Goal: Task Accomplishment & Management: Complete application form

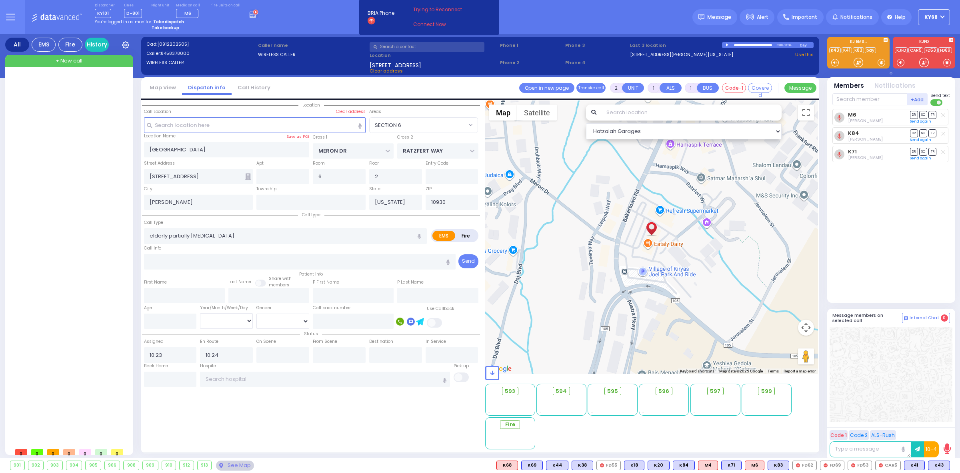
select select "SECTION 6"
select select
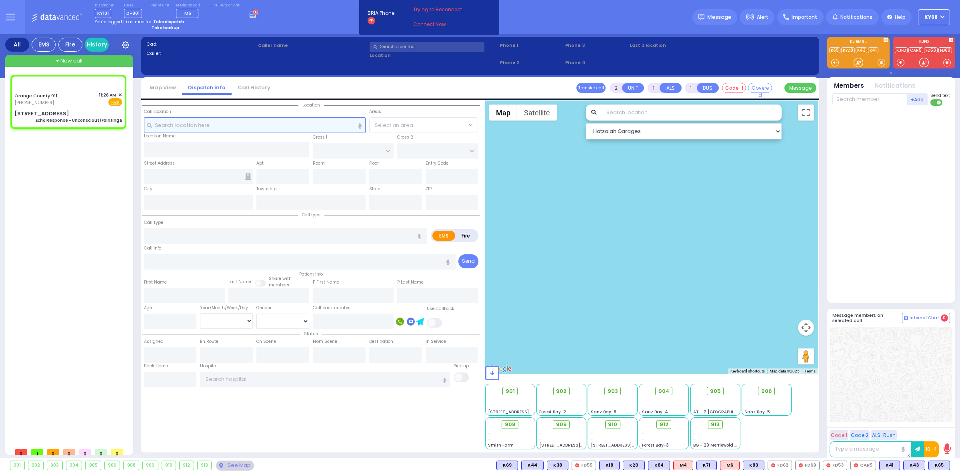
type input "6"
select select
type input "Echo Response - Unconscious/Fainting E"
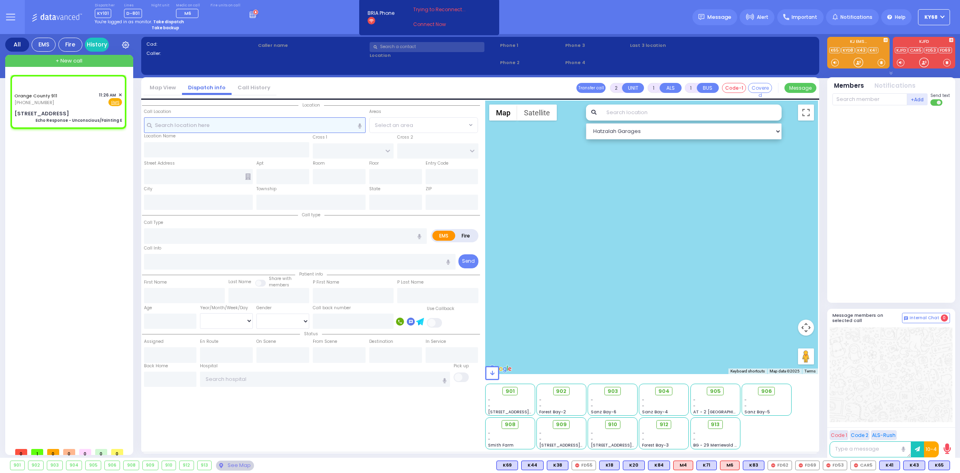
radio input "true"
type input "Nature: : Echo Response - Unconscious/[PERSON_NAME] E Address: : [STREET_ADDRES…"
select select
select select "Hatzalah Garages"
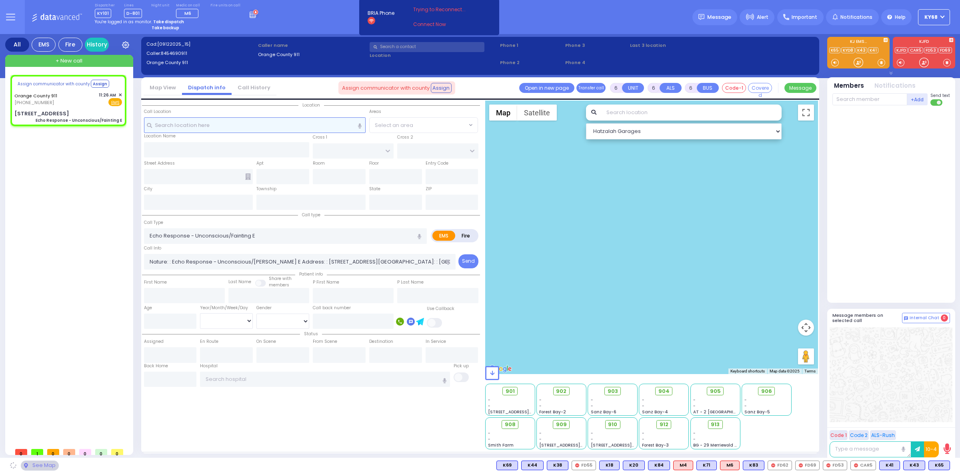
select select
radio input "true"
select select
select select "Hatzalah Garages"
type input "[STREET_ADDRESS]"
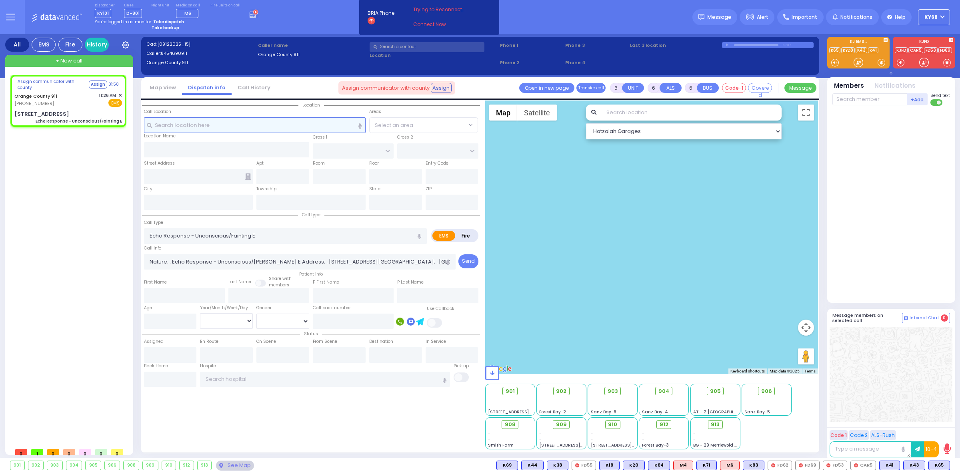
type input "Monroe"
type input "[US_STATE]"
type input "10918"
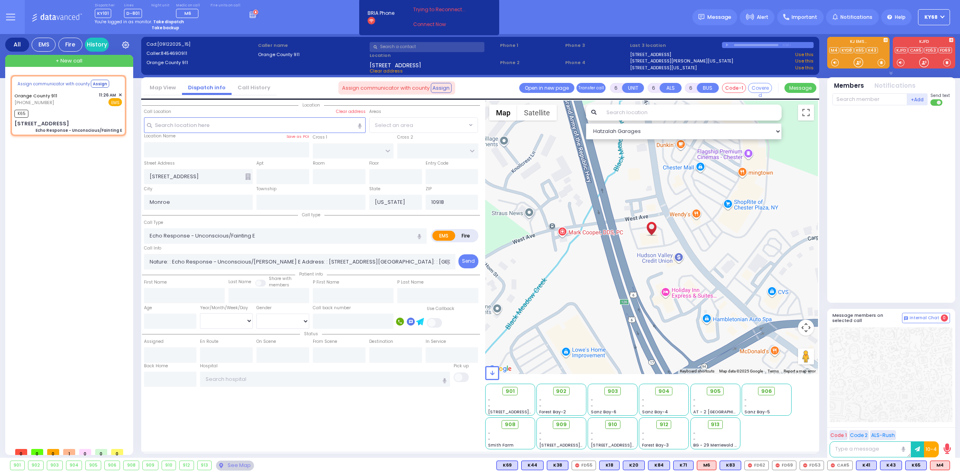
select select
radio input "true"
select select
type input "11:26"
select select "Hatzalah Garages"
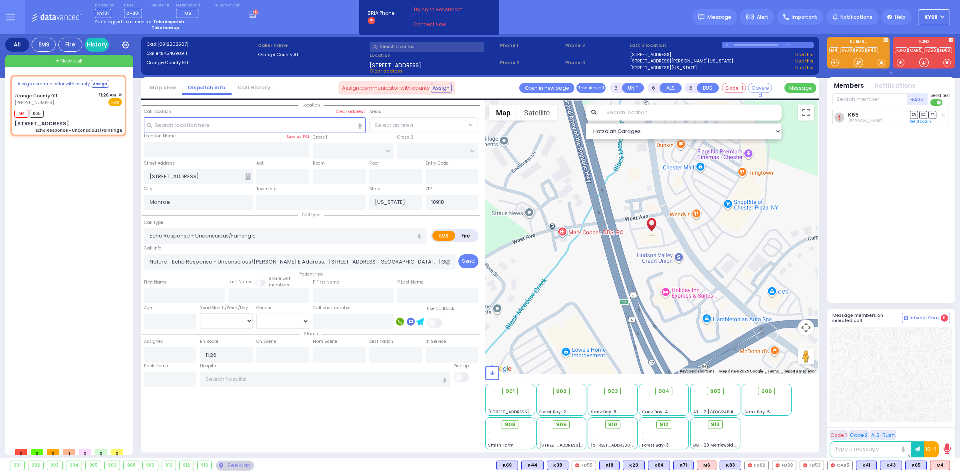
select select
radio input "true"
select select
select select "Hatzalah Garages"
select select
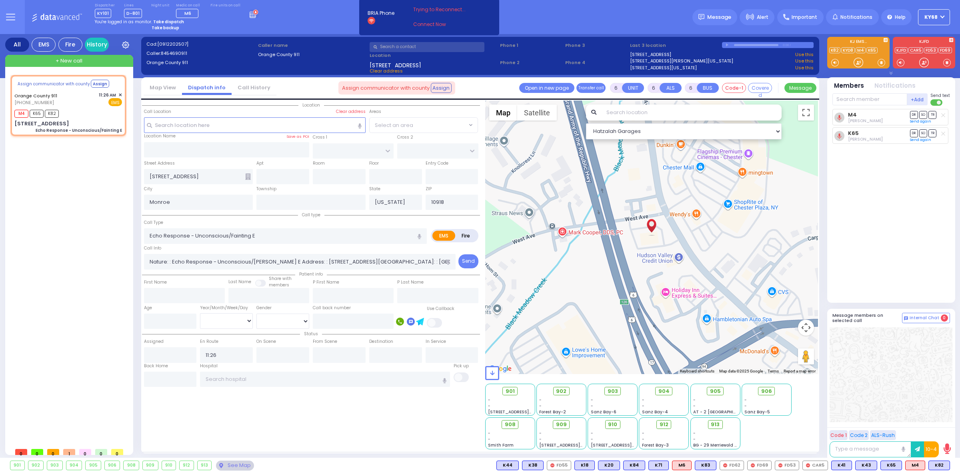
radio input "true"
select select
select select "Hatzalah Garages"
select select
radio input "true"
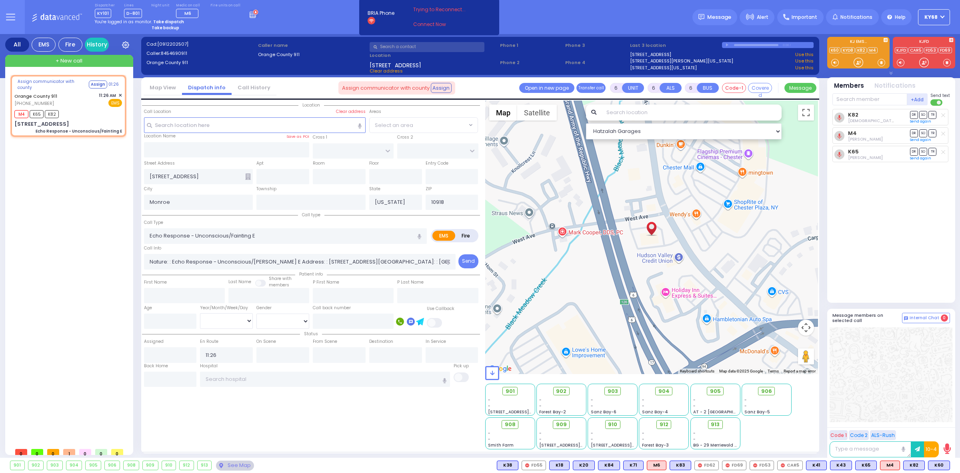
select select
select select "Hatzalah Garages"
select select
radio input "true"
select select
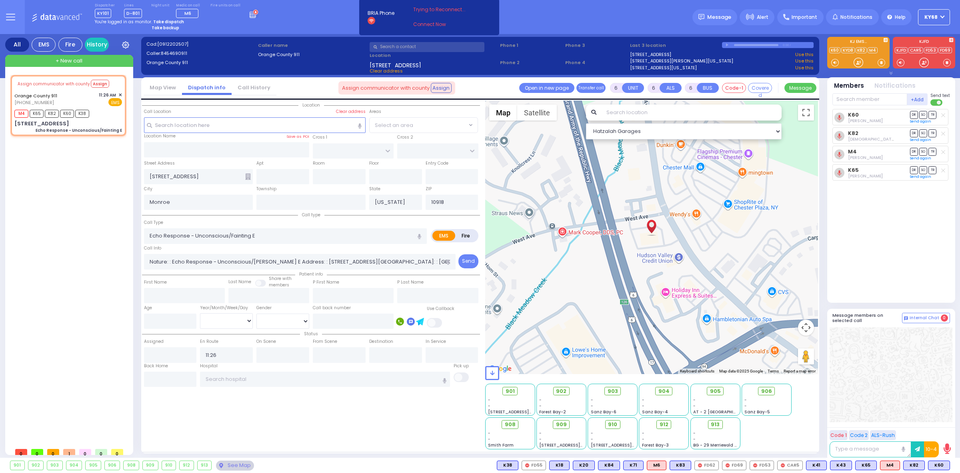
select select "Hatzalah Garages"
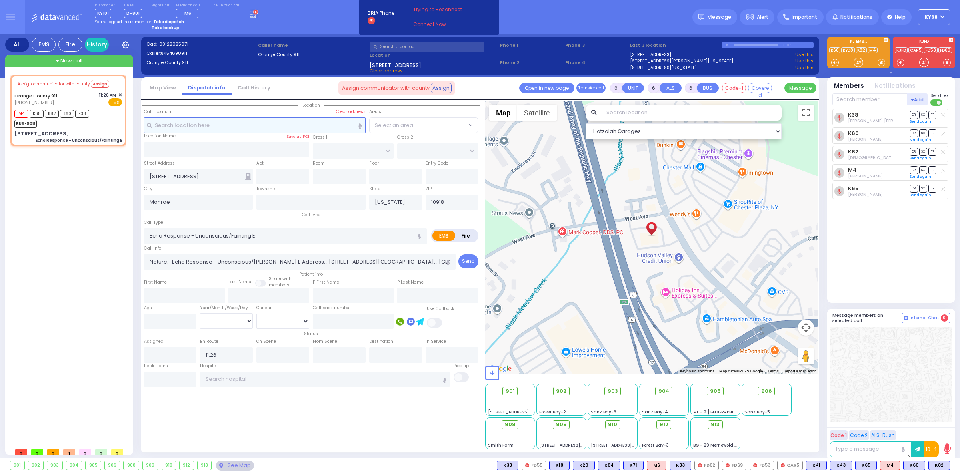
select select
radio input "true"
select select
select select "Hatzalah Garages"
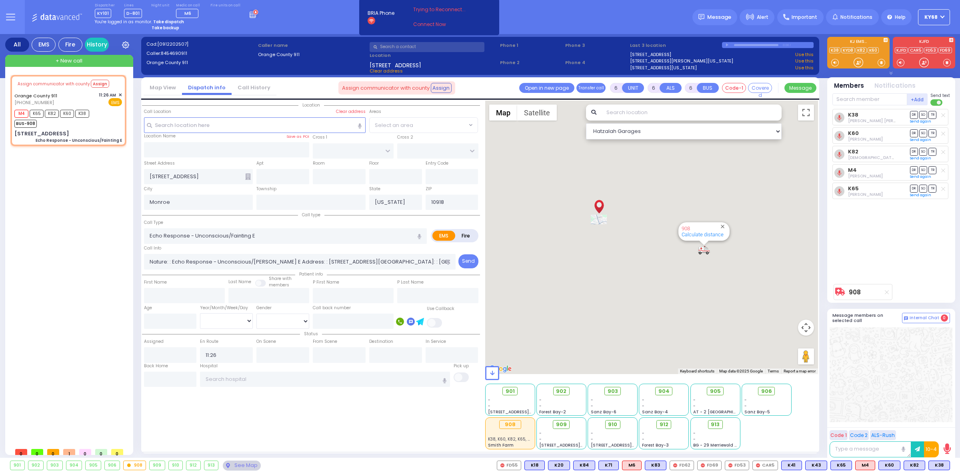
select select
radio input "true"
select select
select select "Hatzalah Garages"
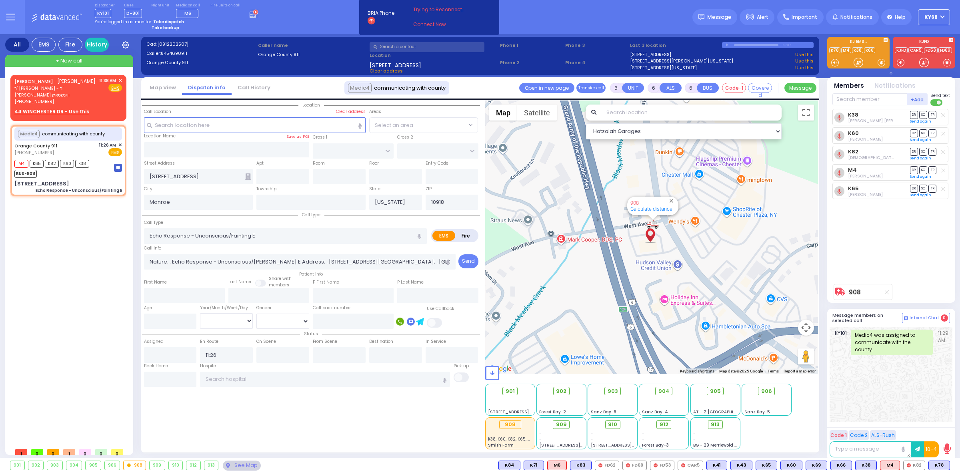
click at [567, 12] on div "Dispatcher KY101 shift has started. Are you ? Lines D-801" at bounding box center [480, 17] width 960 height 34
click at [301, 11] on div "Dispatcher KY101 shift has started. Are you ? Lines D-801" at bounding box center [480, 17] width 960 height 34
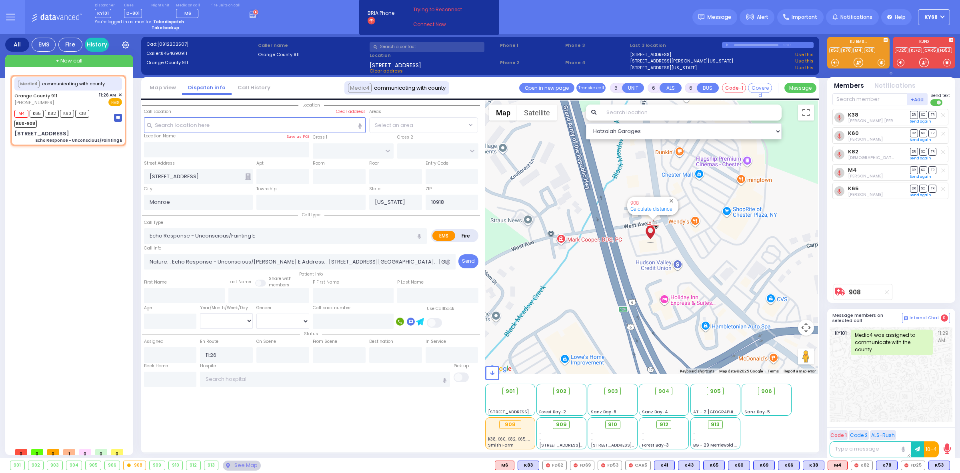
select select
radio input "true"
type input "Unknown"
select select "Year"
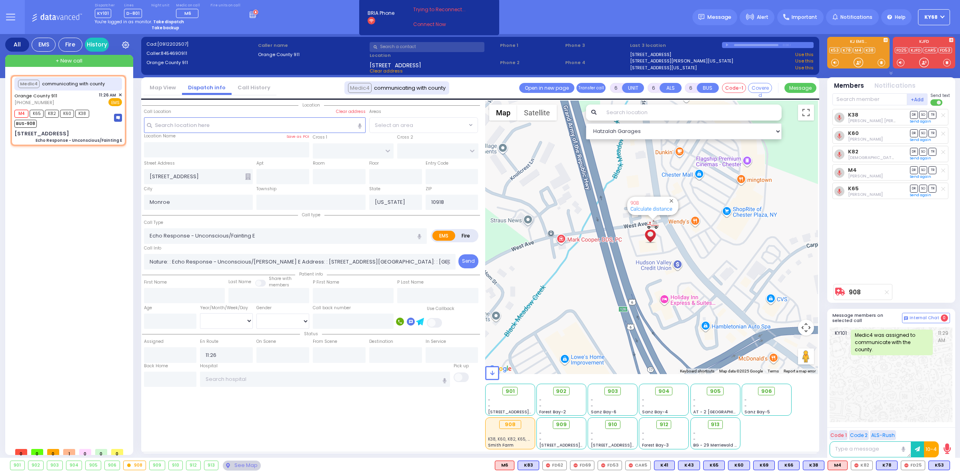
type input "11:26"
select select "Hatzalah Garages"
select select
radio input "true"
select select "Year"
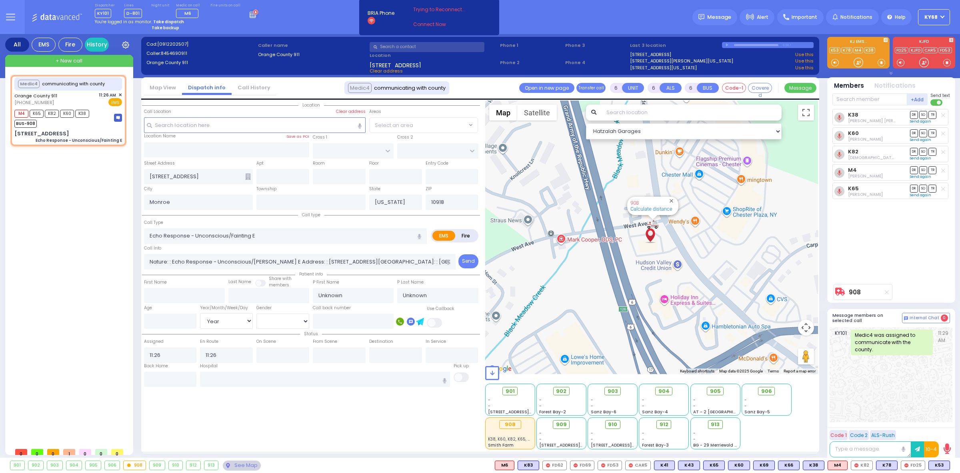
type input "11:42"
select select
radio input "true"
select select "Year"
select select
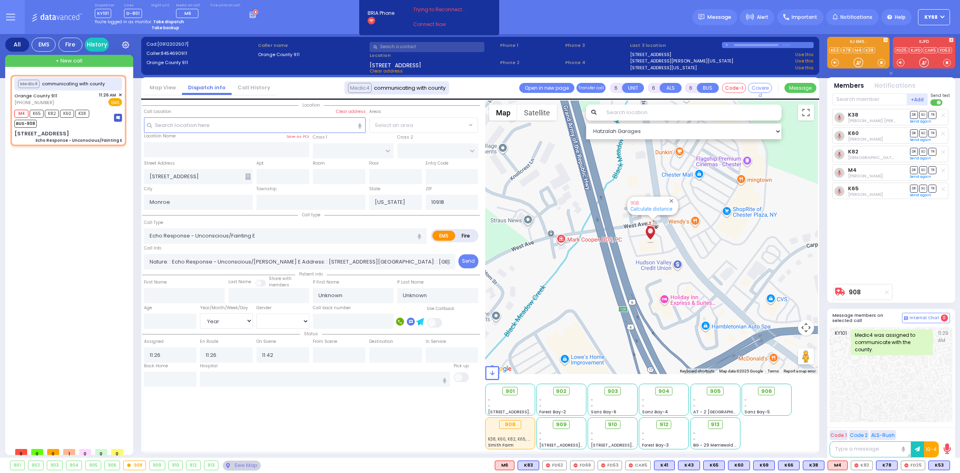
radio input "true"
select select "Year"
select select "Hatzalah Garages"
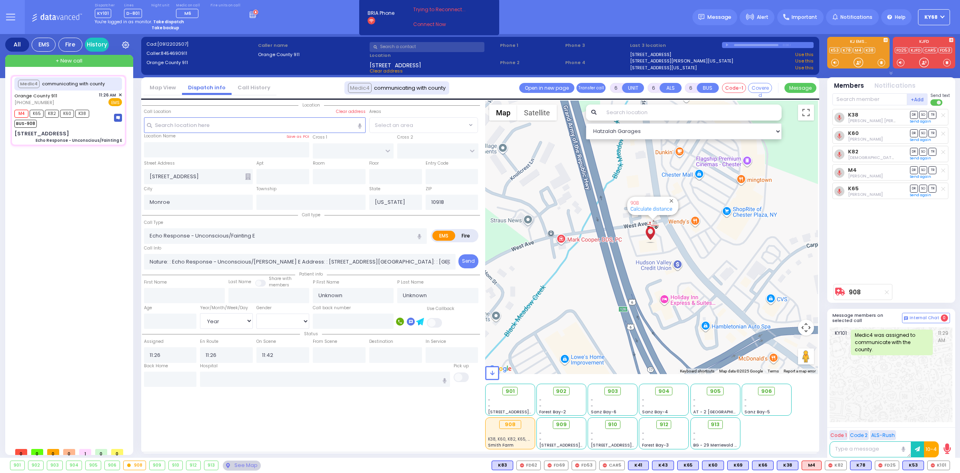
select select
radio input "true"
select select "Year"
select select "Hatzalah Garages"
select select
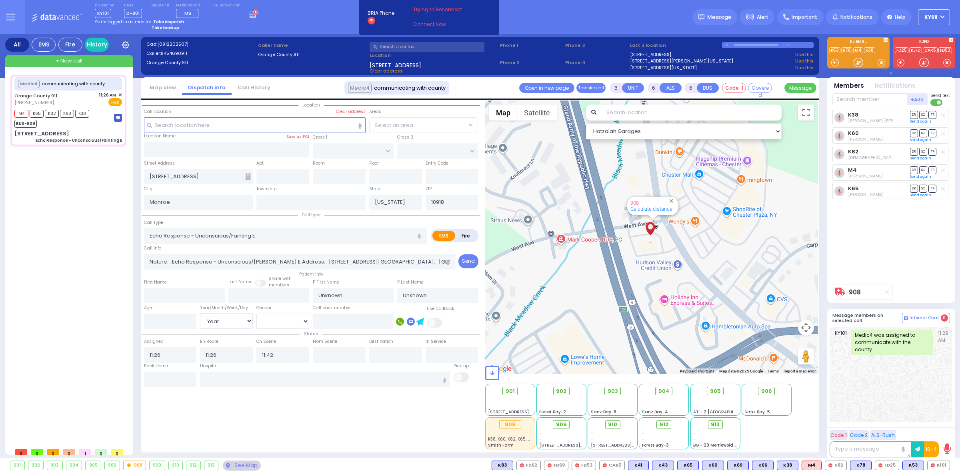
radio input "true"
select select "Year"
select select "Hatzalah Garages"
select select
radio input "true"
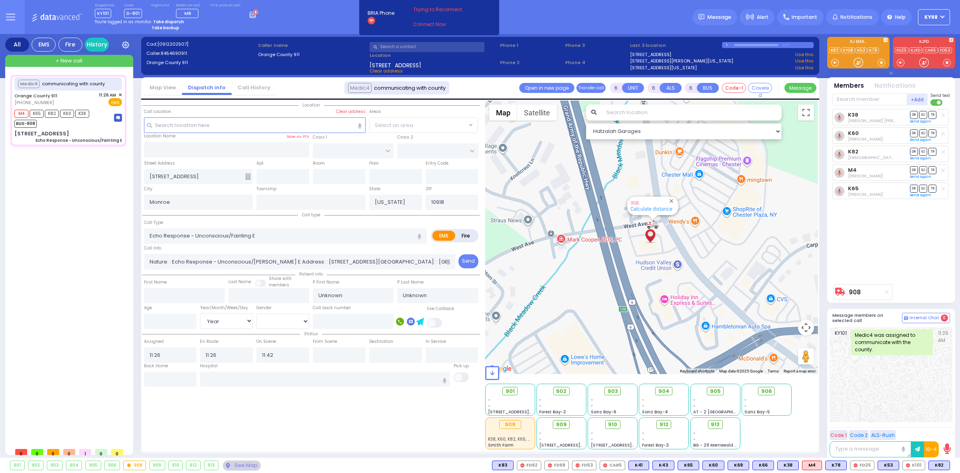
type input "Afy"
type input "[GEOGRAPHIC_DATA]"
type input "48"
select select "Year"
select select "[DEMOGRAPHIC_DATA]"
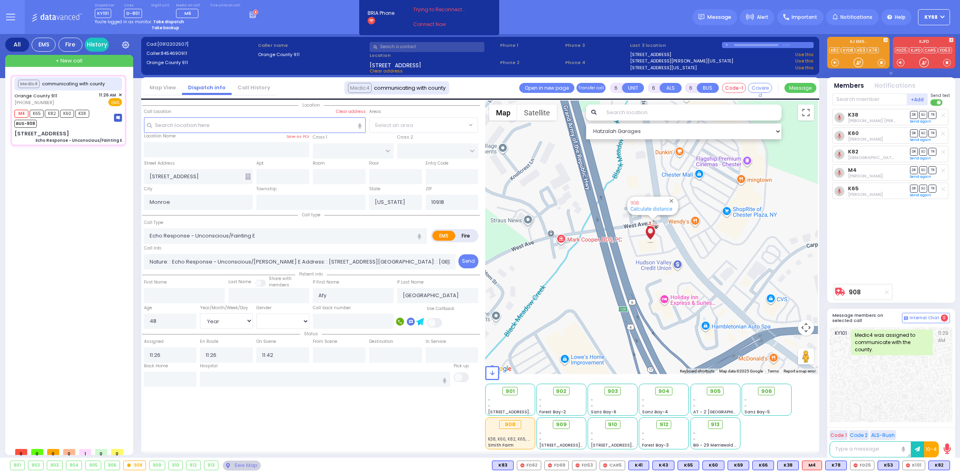
select select "Hatzalah Garages"
select select
radio input "true"
select select "Year"
select select "[DEMOGRAPHIC_DATA]"
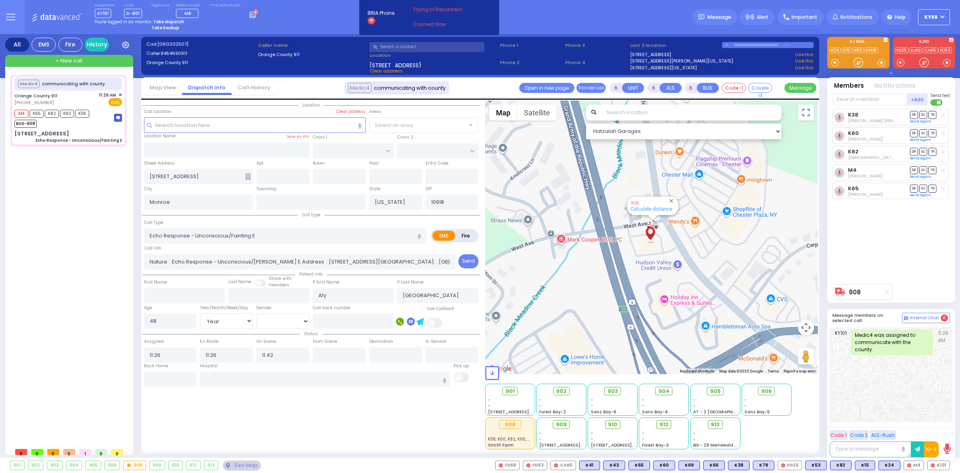
select select "Hatzalah Garages"
select select
radio input "true"
select select "Year"
select select "[DEMOGRAPHIC_DATA]"
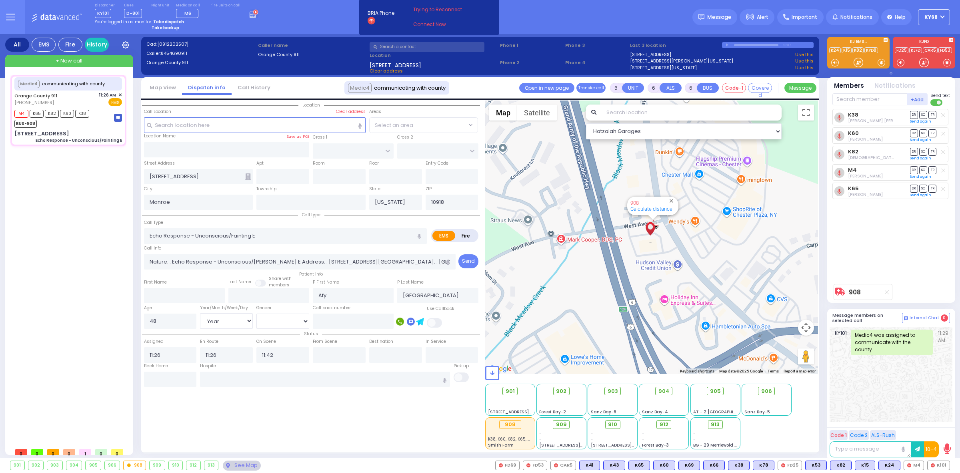
type input "12:11"
select select "Hatzalah Garages"
select select
radio input "true"
select select "Year"
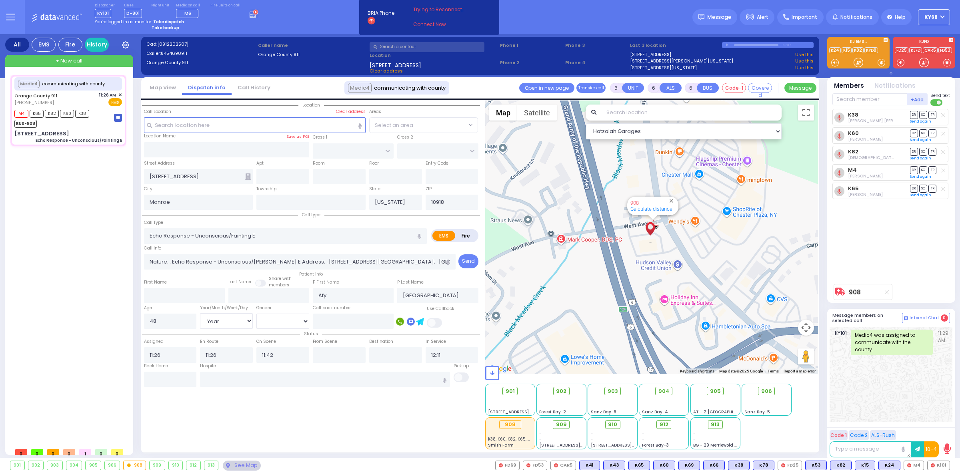
select select "[DEMOGRAPHIC_DATA]"
select select "Hatzalah Garages"
select select
radio input "true"
select select "Year"
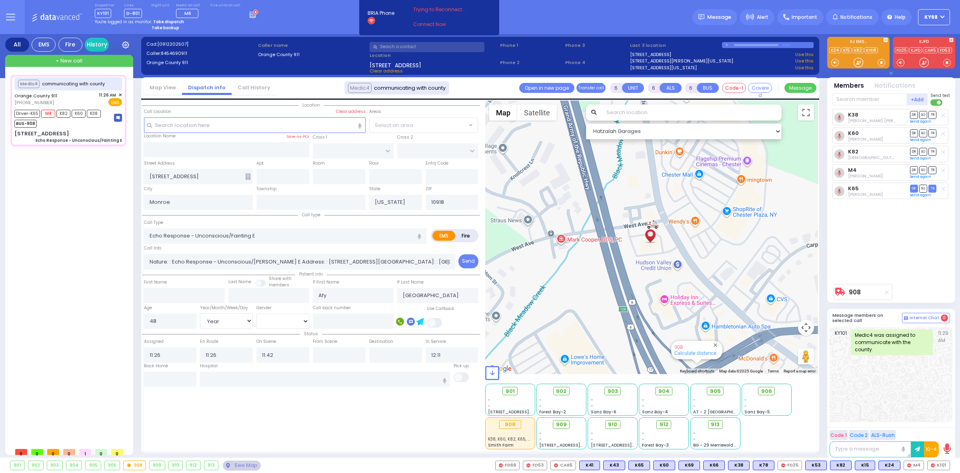
select select "[DEMOGRAPHIC_DATA]"
select select "Hatzalah Garages"
